Goal: Navigation & Orientation: Find specific page/section

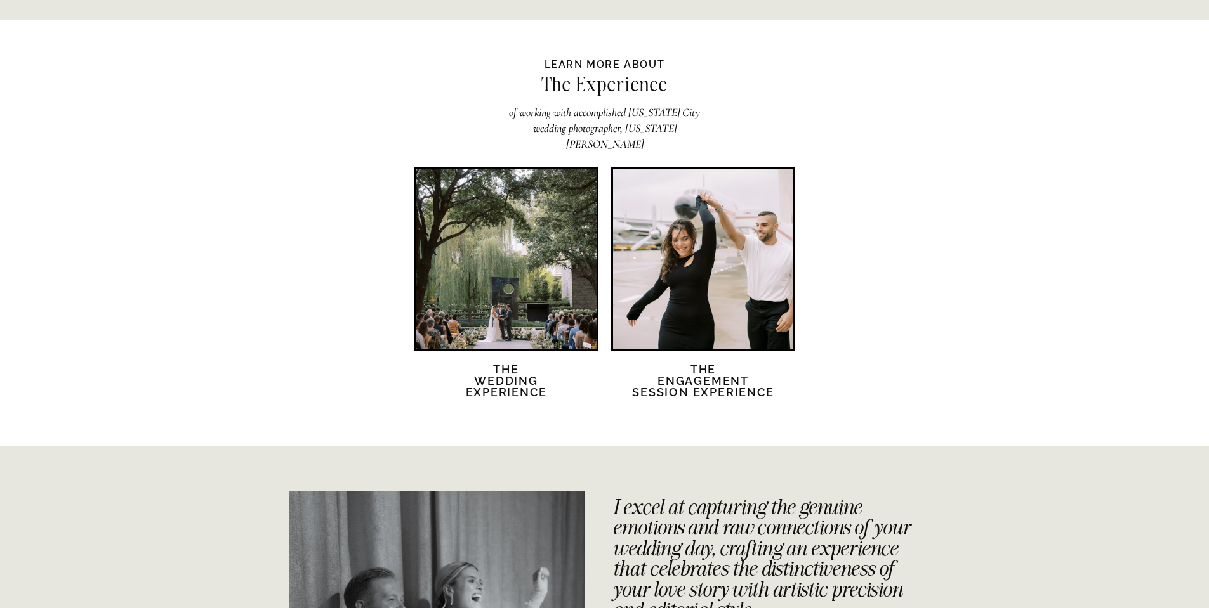
scroll to position [2475, 0]
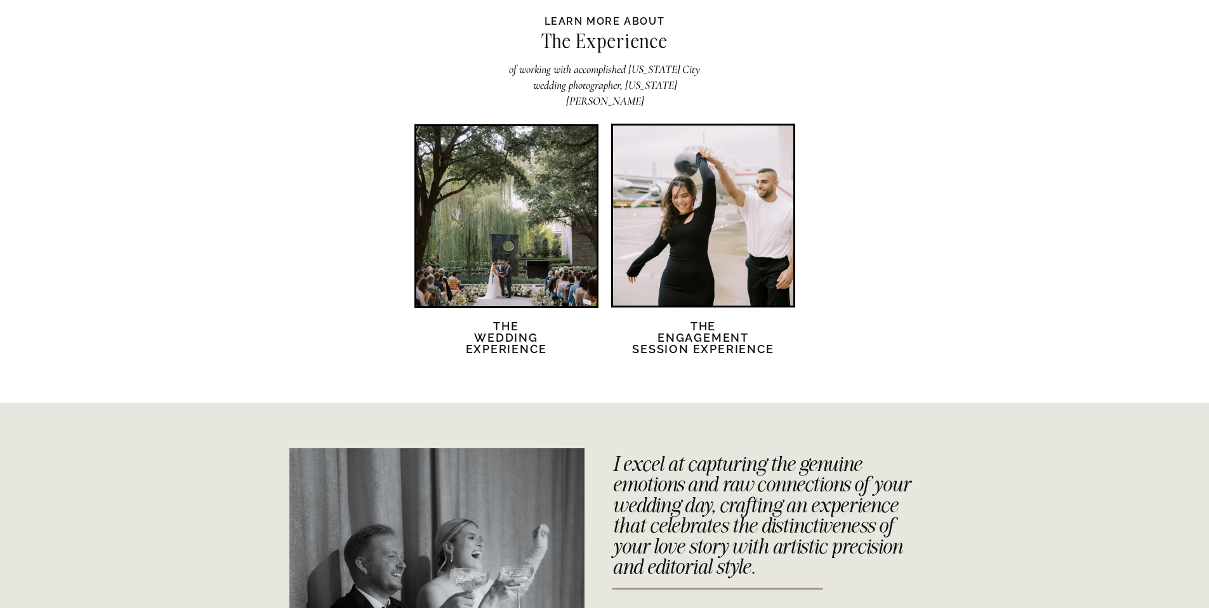
click at [716, 244] on div at bounding box center [703, 216] width 180 height 180
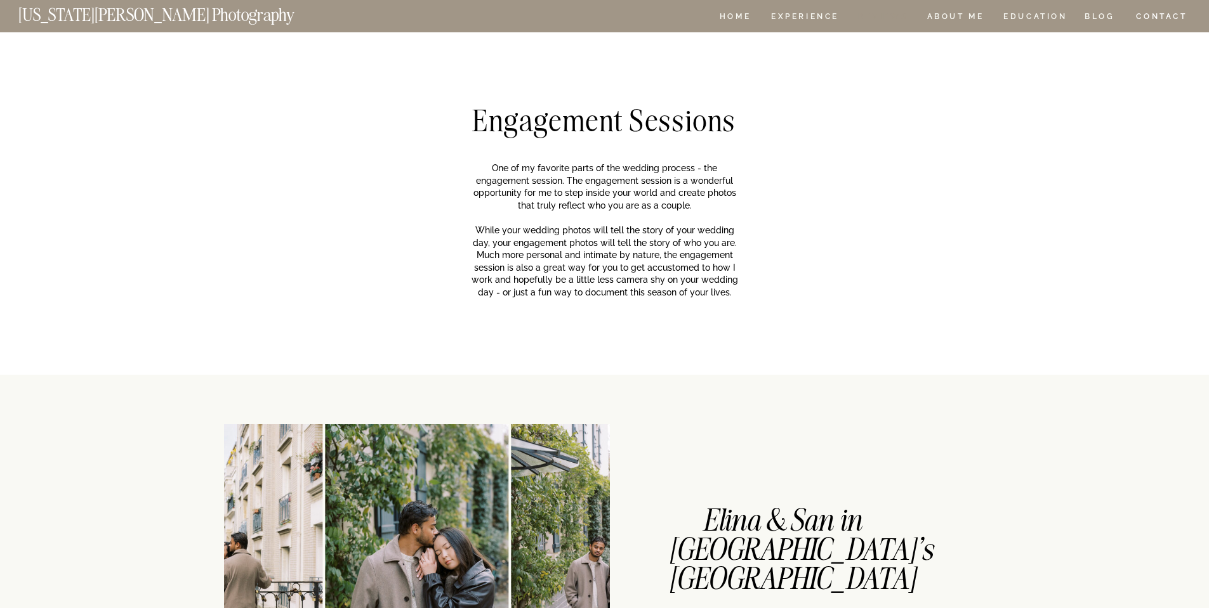
click at [890, 21] on nav "REVIEWS" at bounding box center [882, 18] width 48 height 11
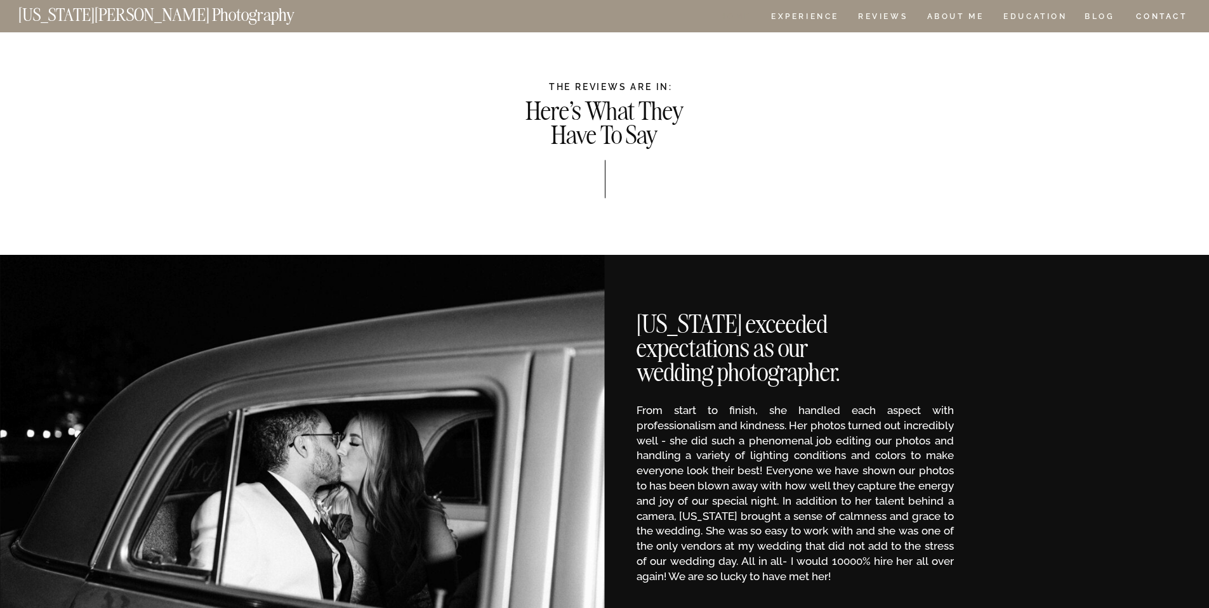
click at [746, 20] on nav "HOME" at bounding box center [735, 18] width 36 height 11
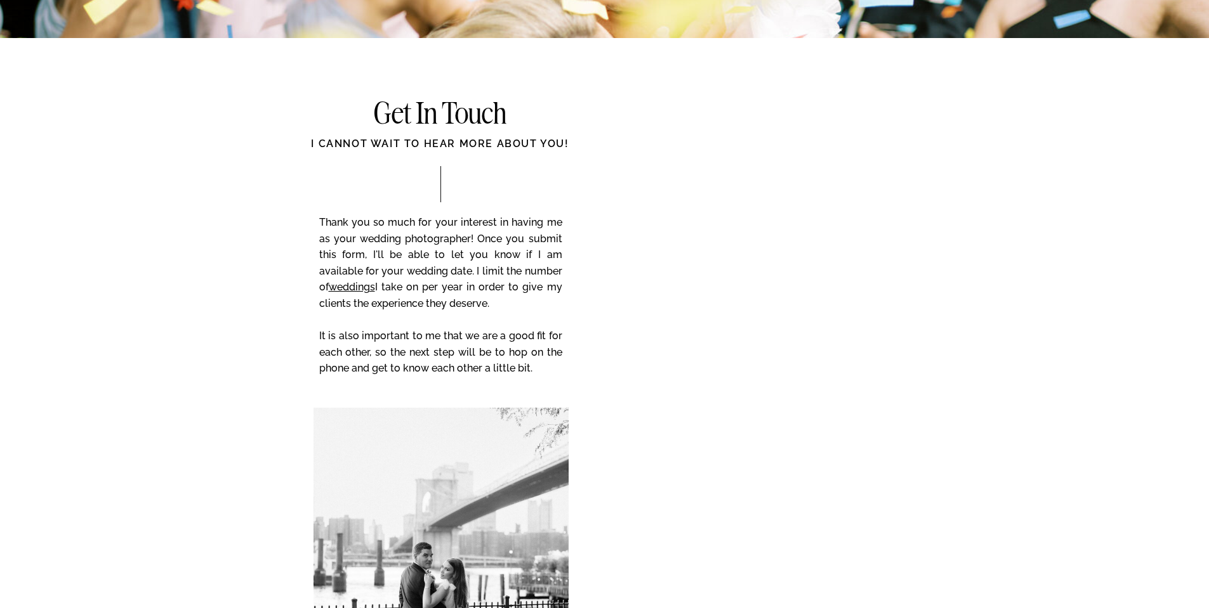
scroll to position [5289, 0]
